Goal: Task Accomplishment & Management: Manage account settings

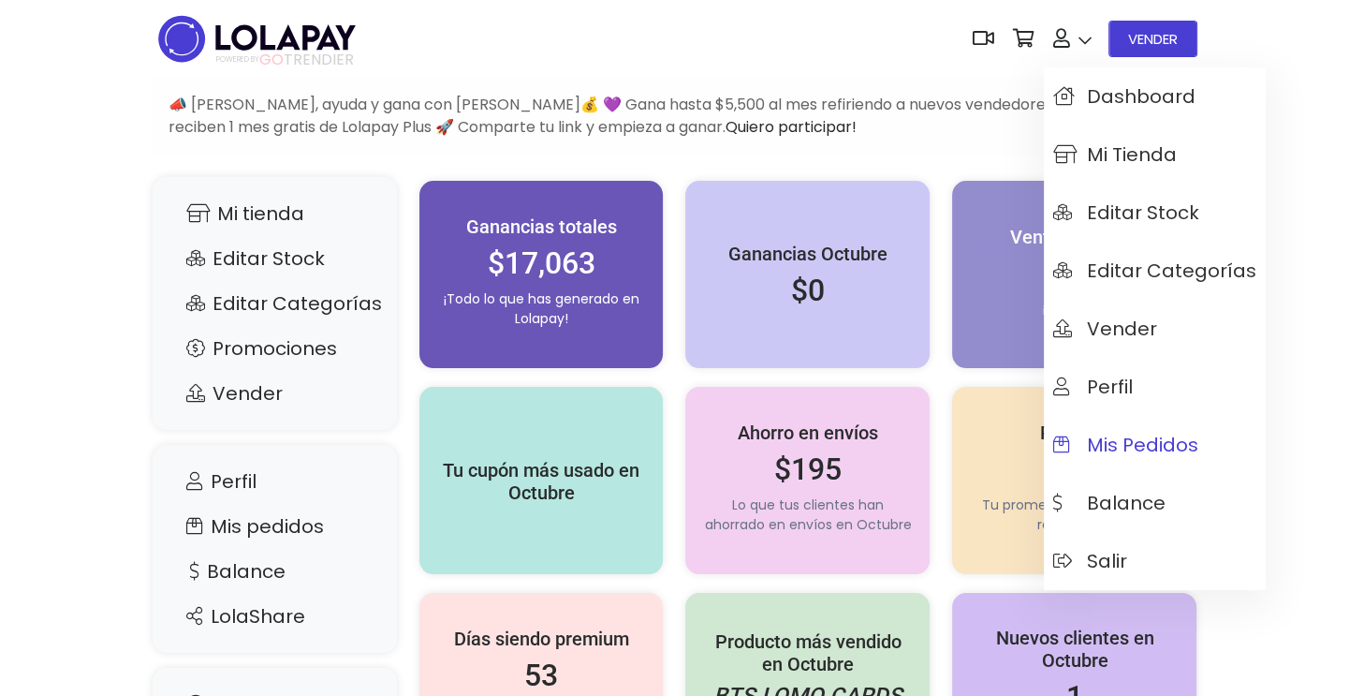
click at [1123, 438] on span "Mis pedidos" at bounding box center [1125, 444] width 145 height 21
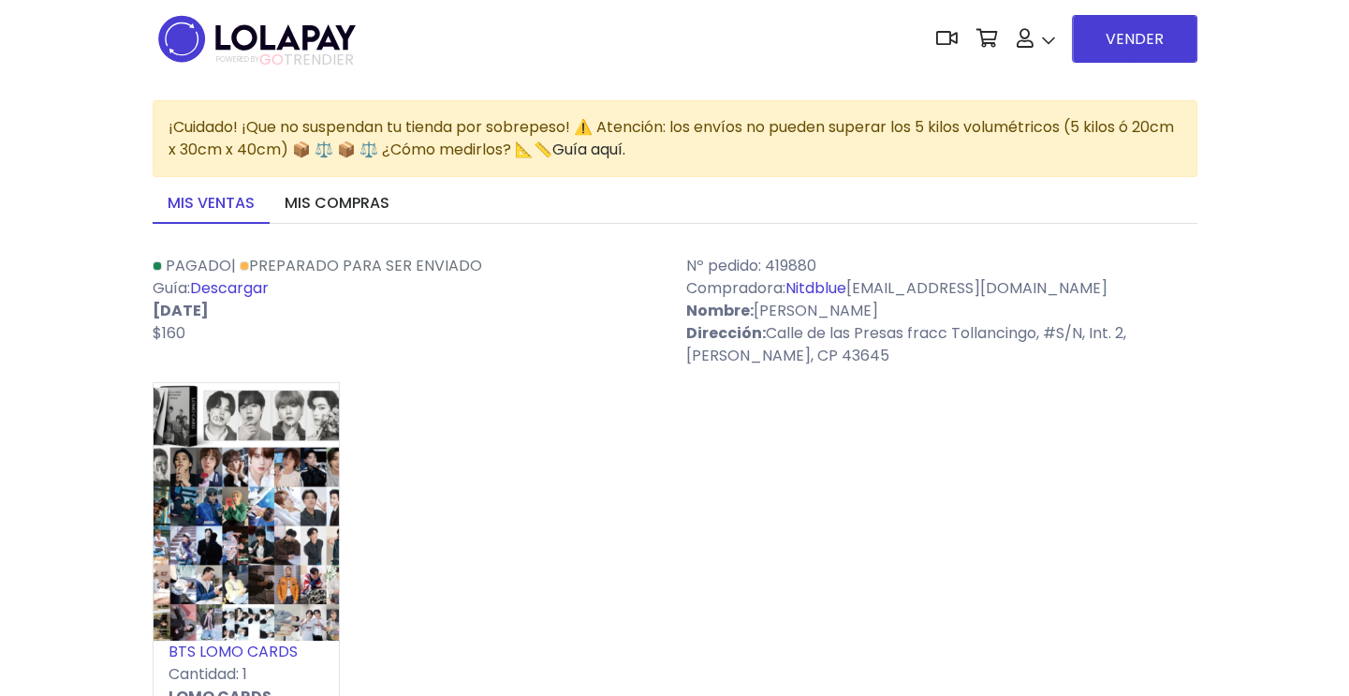
click at [213, 290] on link "Descargar" at bounding box center [229, 288] width 79 height 22
